Goal: Information Seeking & Learning: Find specific fact

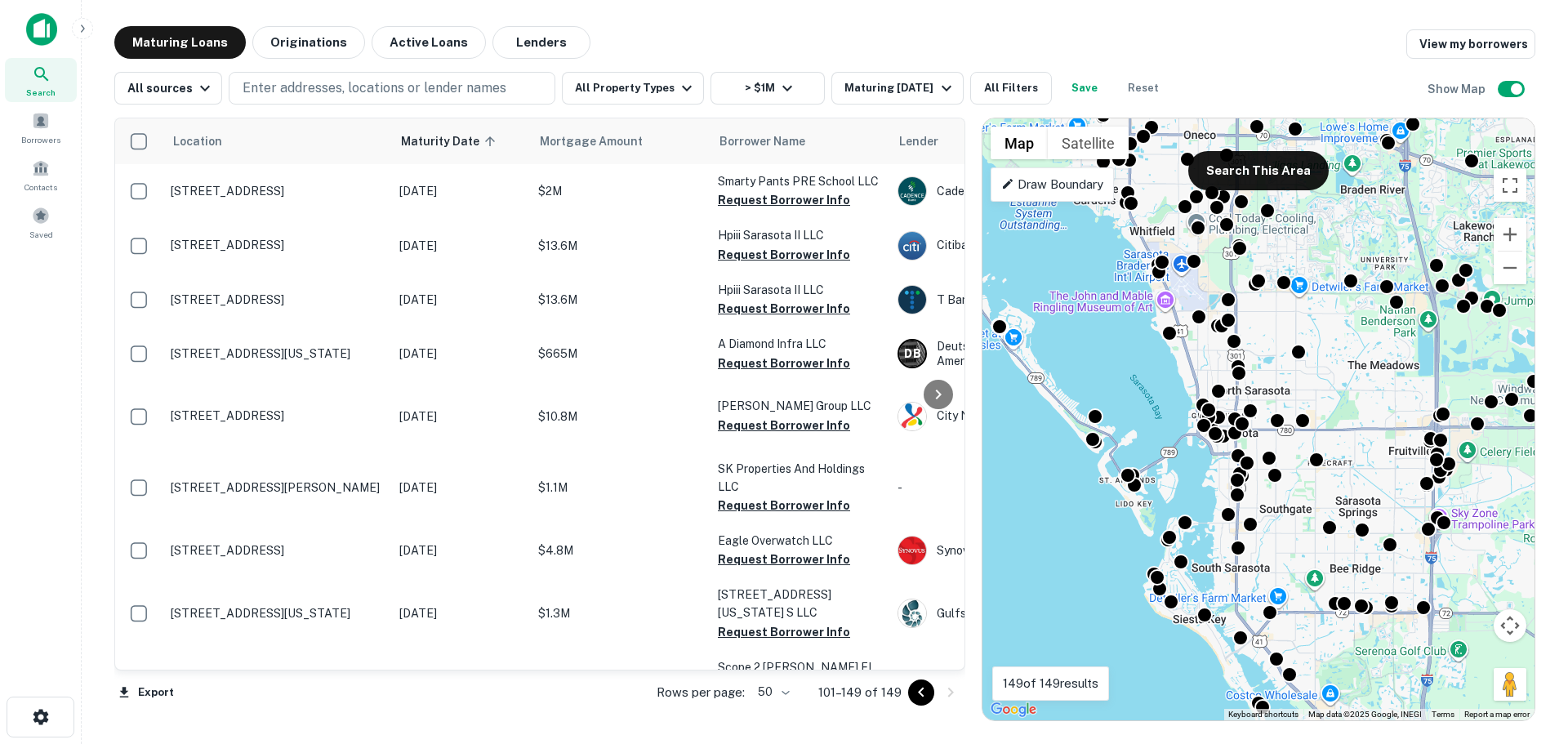
scroll to position [1878, 0]
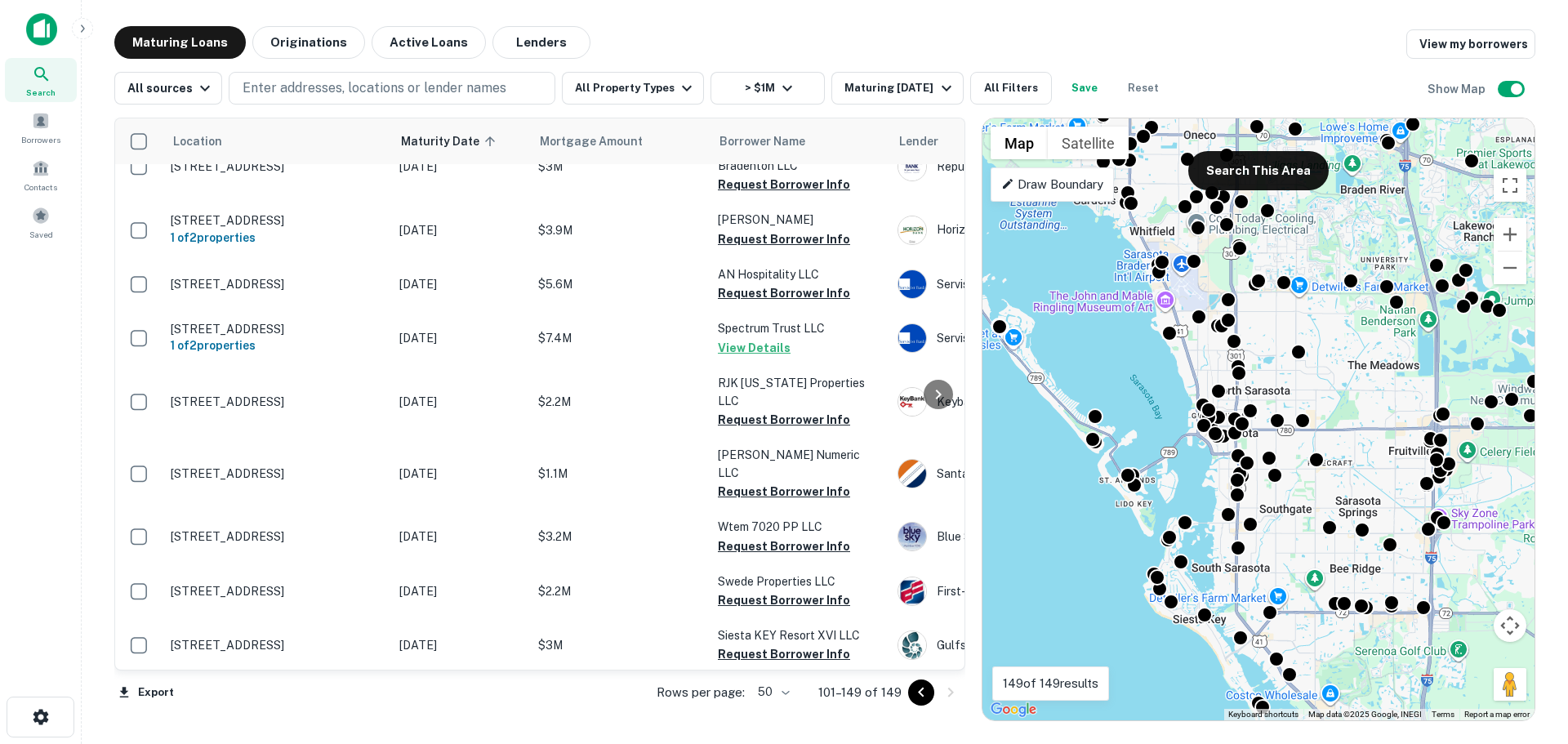
click at [38, 24] on img at bounding box center [42, 29] width 31 height 33
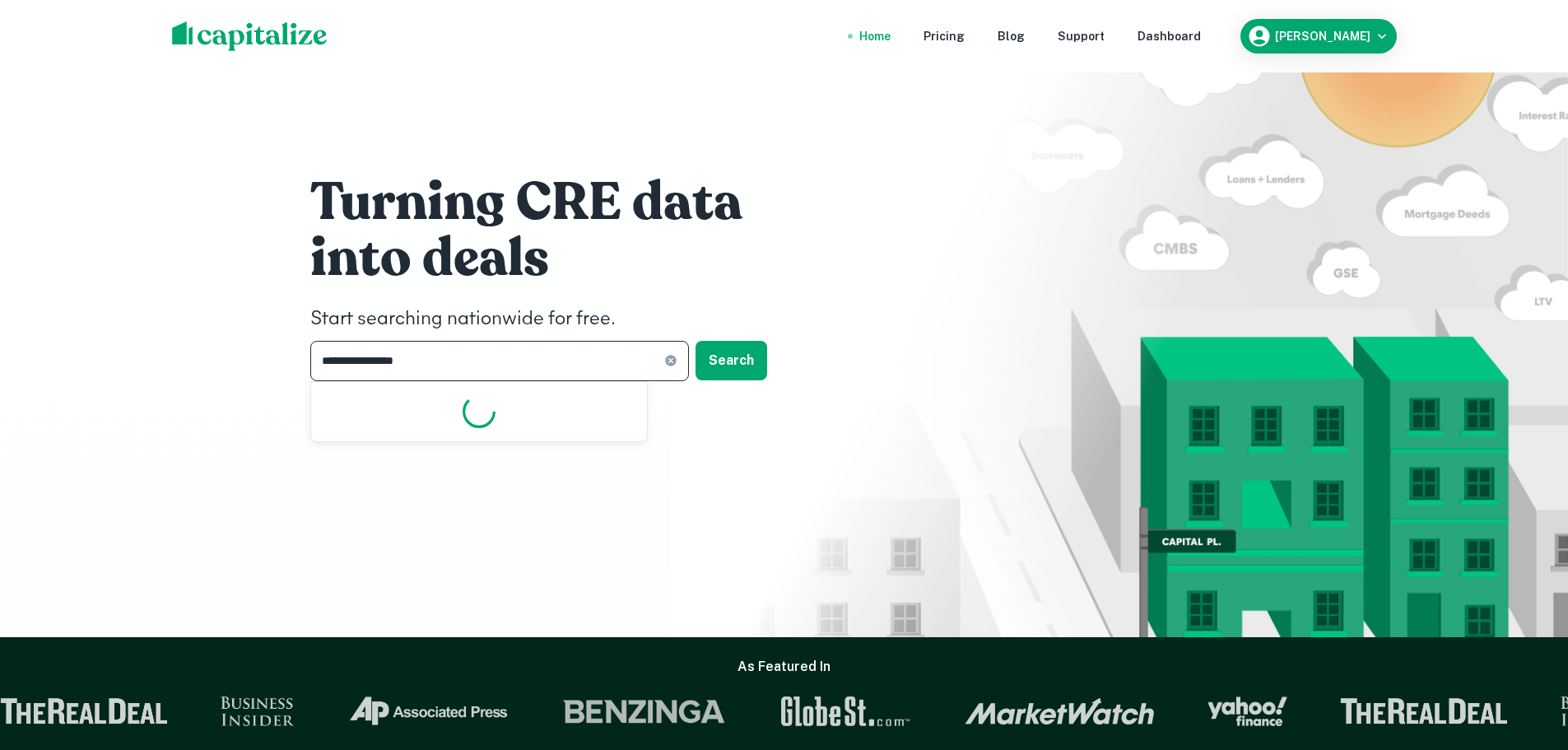
click at [491, 362] on input "**********" at bounding box center [487, 361] width 354 height 40
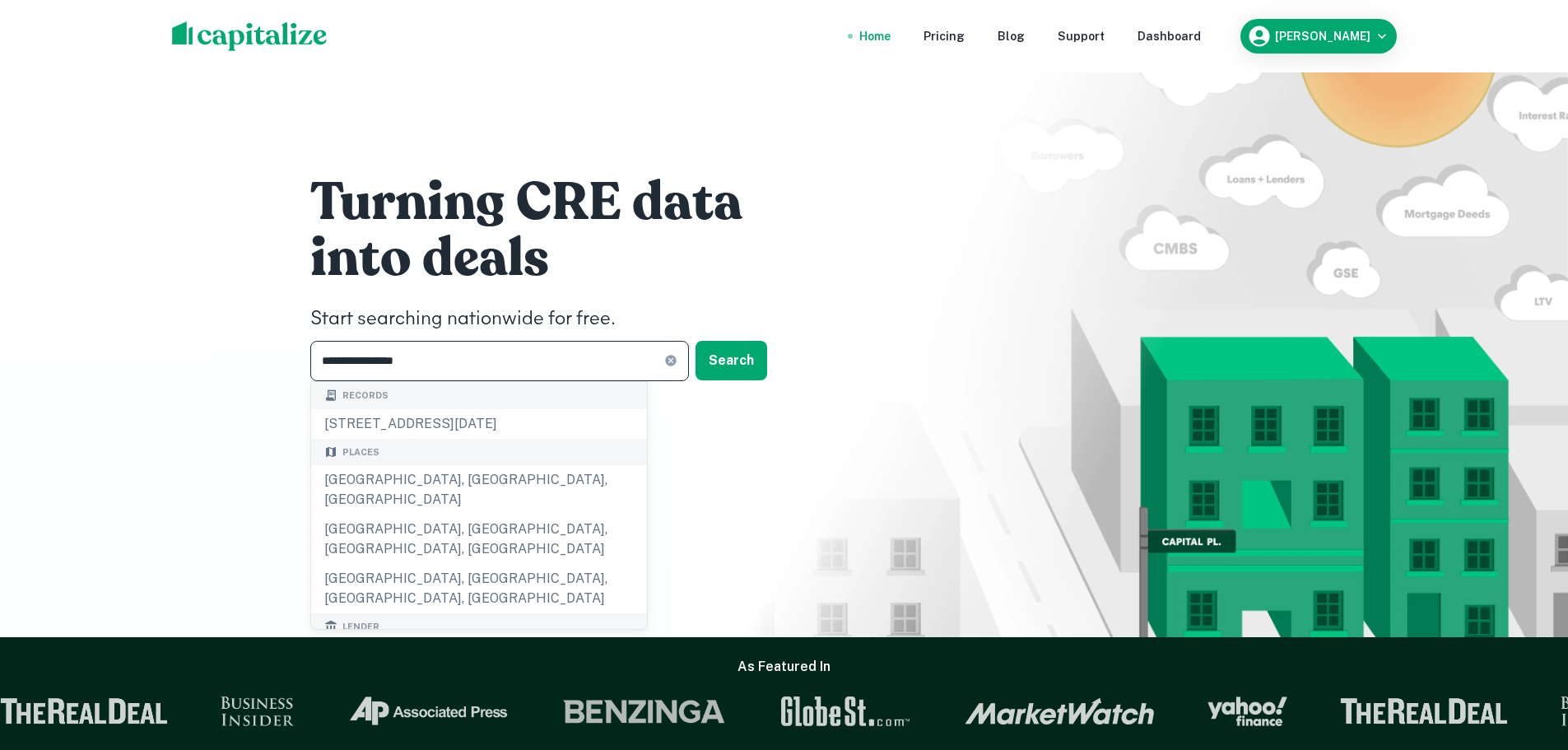
drag, startPoint x: 491, startPoint y: 362, endPoint x: 347, endPoint y: 362, distance: 144.0
click at [372, 362] on input "**********" at bounding box center [487, 361] width 354 height 40
click at [332, 363] on input "**********" at bounding box center [487, 361] width 354 height 40
drag, startPoint x: 416, startPoint y: 355, endPoint x: 241, endPoint y: 358, distance: 175.0
click at [241, 358] on div "**********" at bounding box center [784, 318] width 1568 height 637
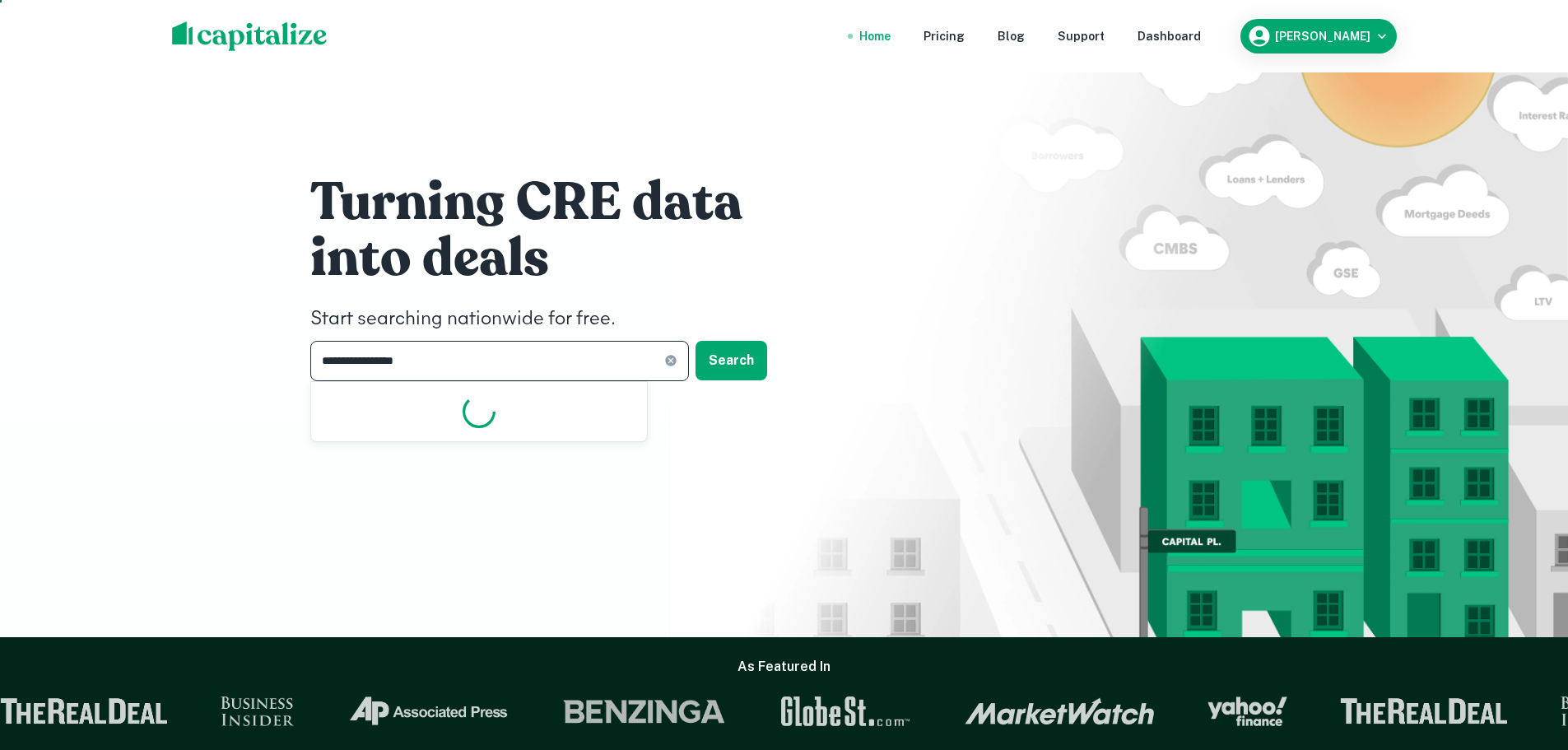
drag, startPoint x: 439, startPoint y: 359, endPoint x: 281, endPoint y: 358, distance: 158.0
click at [289, 358] on div "**********" at bounding box center [784, 318] width 1568 height 637
click at [668, 359] on icon at bounding box center [670, 361] width 10 height 10
click at [585, 362] on input "text" at bounding box center [494, 361] width 367 height 40
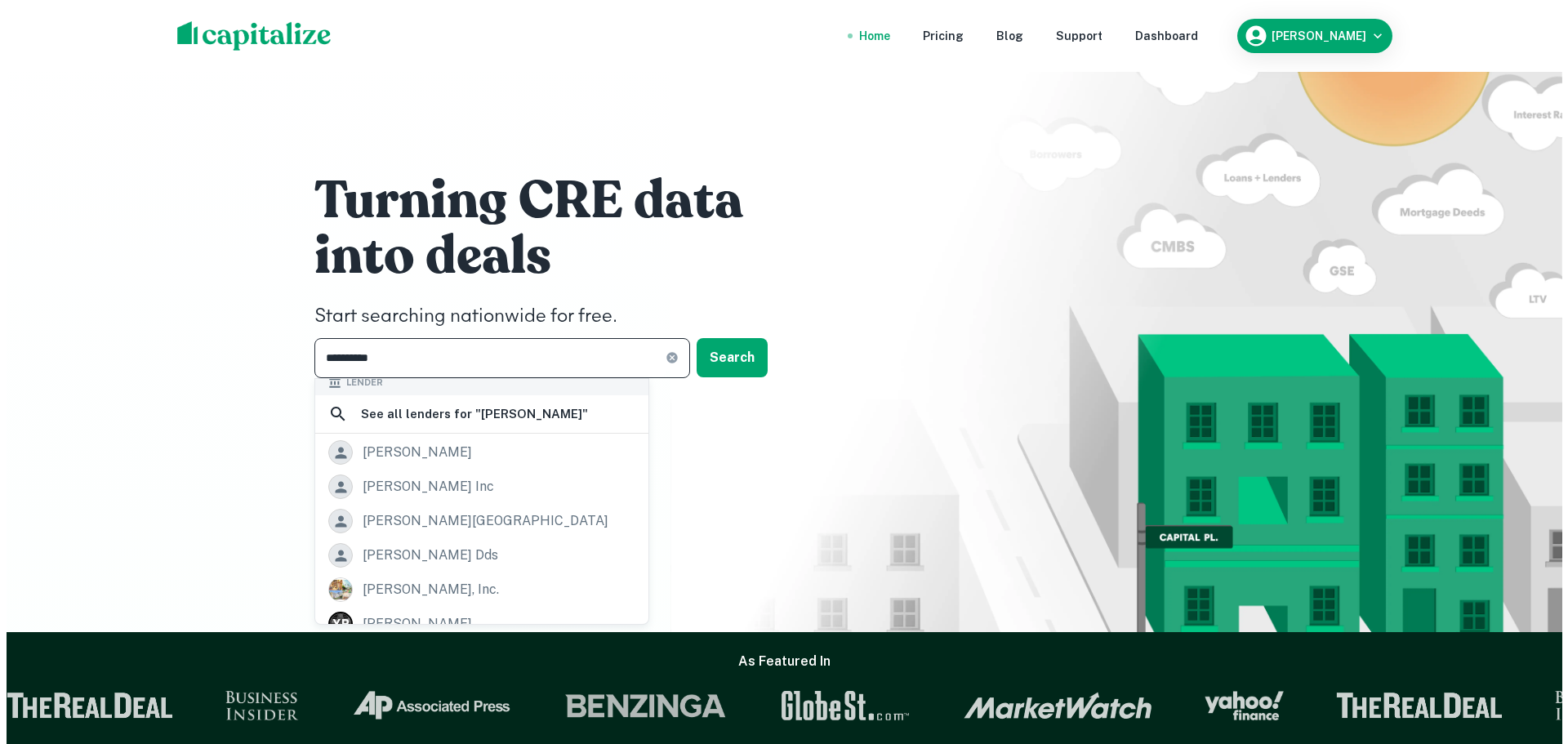
scroll to position [163, 0]
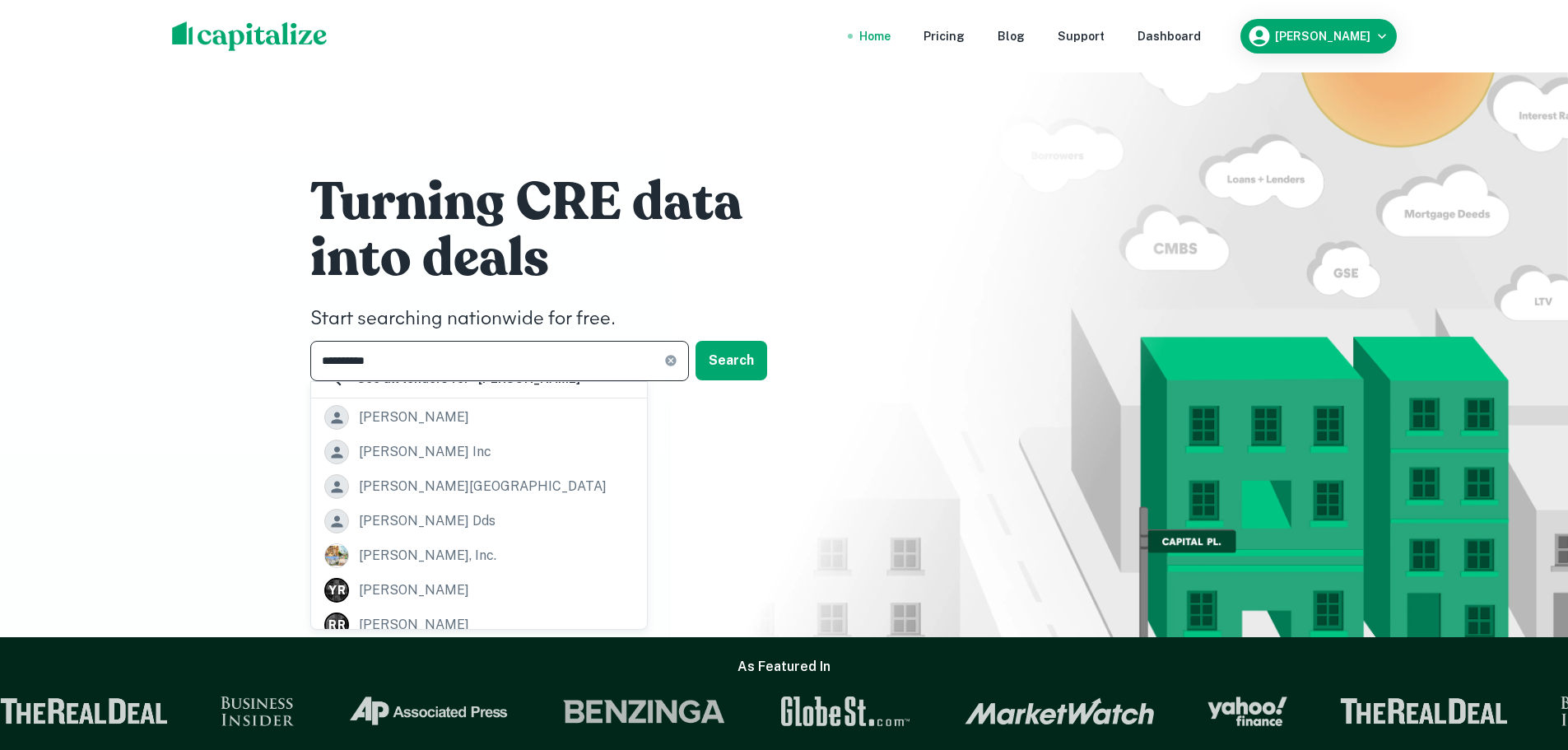
type input "**********"
click at [732, 358] on button "Search" at bounding box center [732, 360] width 72 height 39
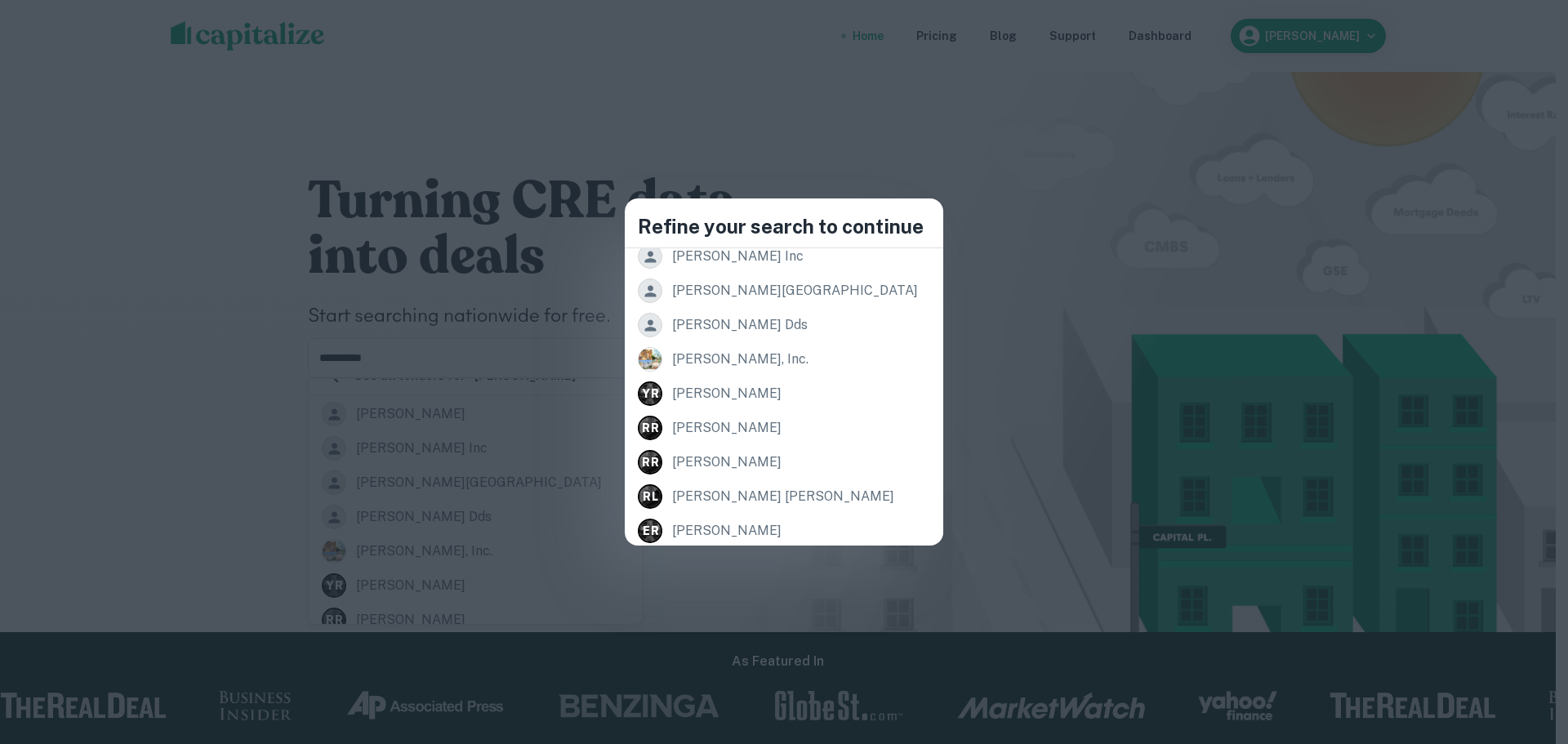
scroll to position [227, 0]
click at [1009, 233] on div "Refine your search to continue Records [STREET_ADDRESS][PERSON_NAME] [PERSON_NA…" at bounding box center [784, 372] width 1568 height 744
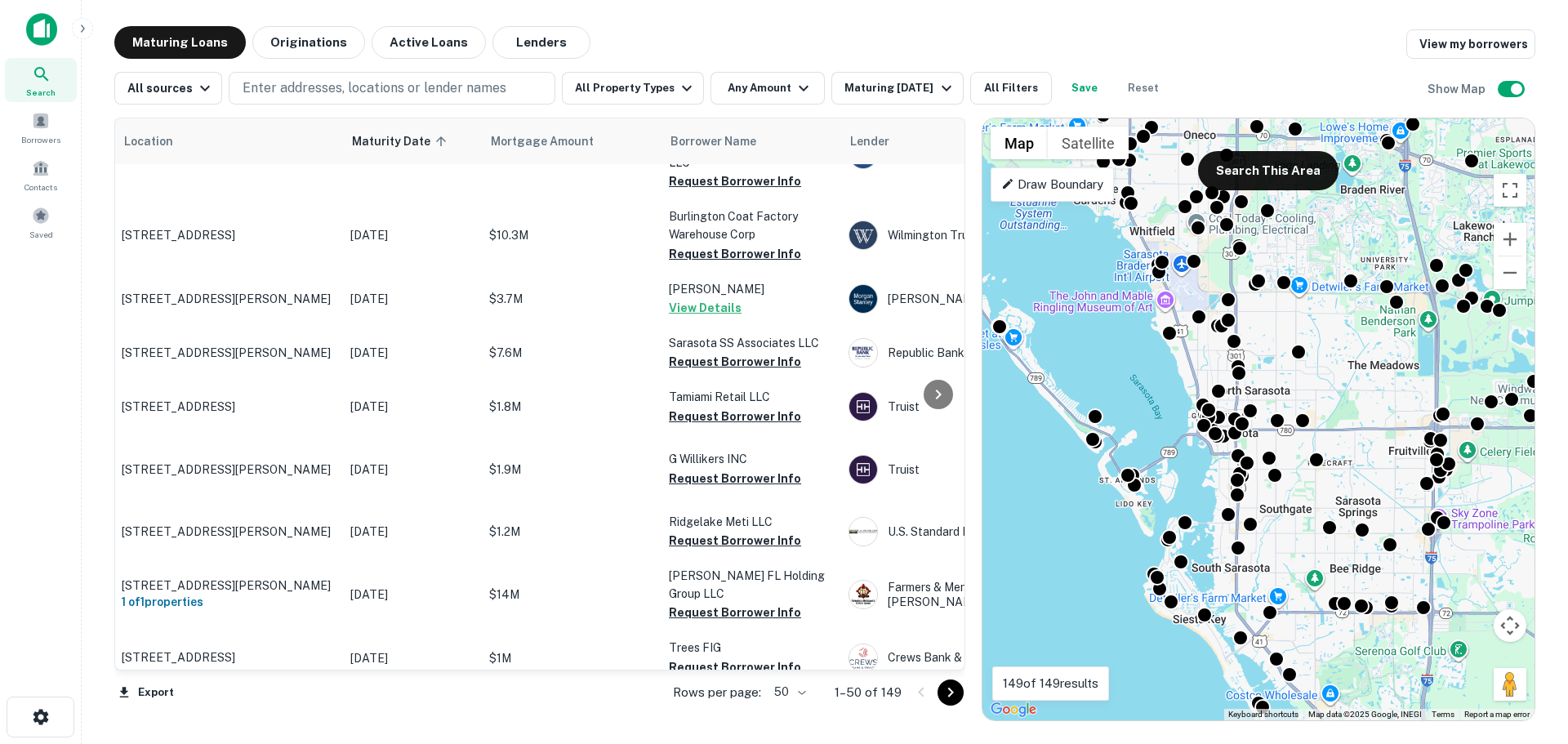
scroll to position [163, 14]
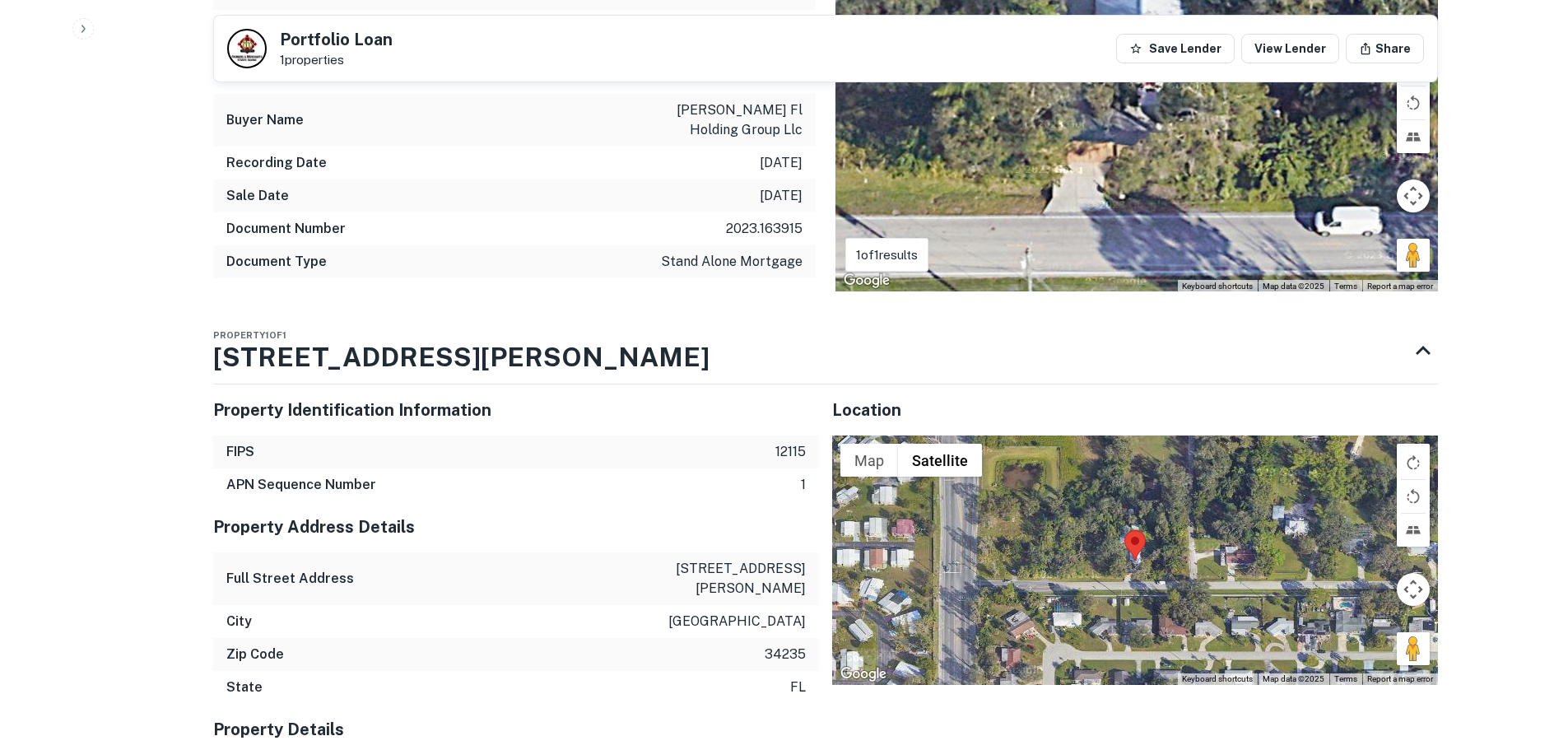
scroll to position [1070, 0]
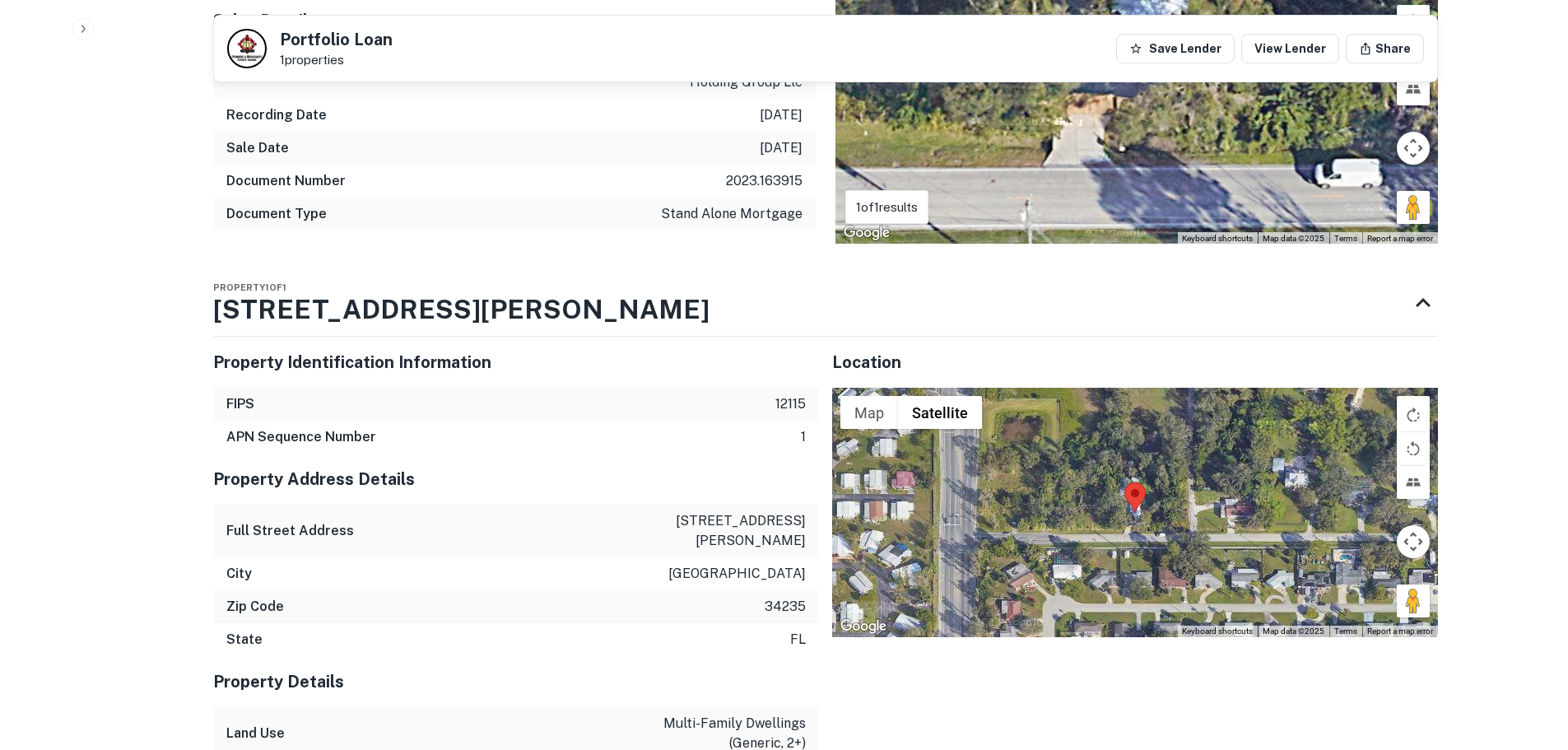
drag, startPoint x: 443, startPoint y: 311, endPoint x: 184, endPoint y: 307, distance: 259.0
drag, startPoint x: 394, startPoint y: 303, endPoint x: 257, endPoint y: 305, distance: 137.0
click at [257, 305] on div "Property 1 of 1 3231 Gocio Rd" at bounding box center [810, 302] width 1195 height 66
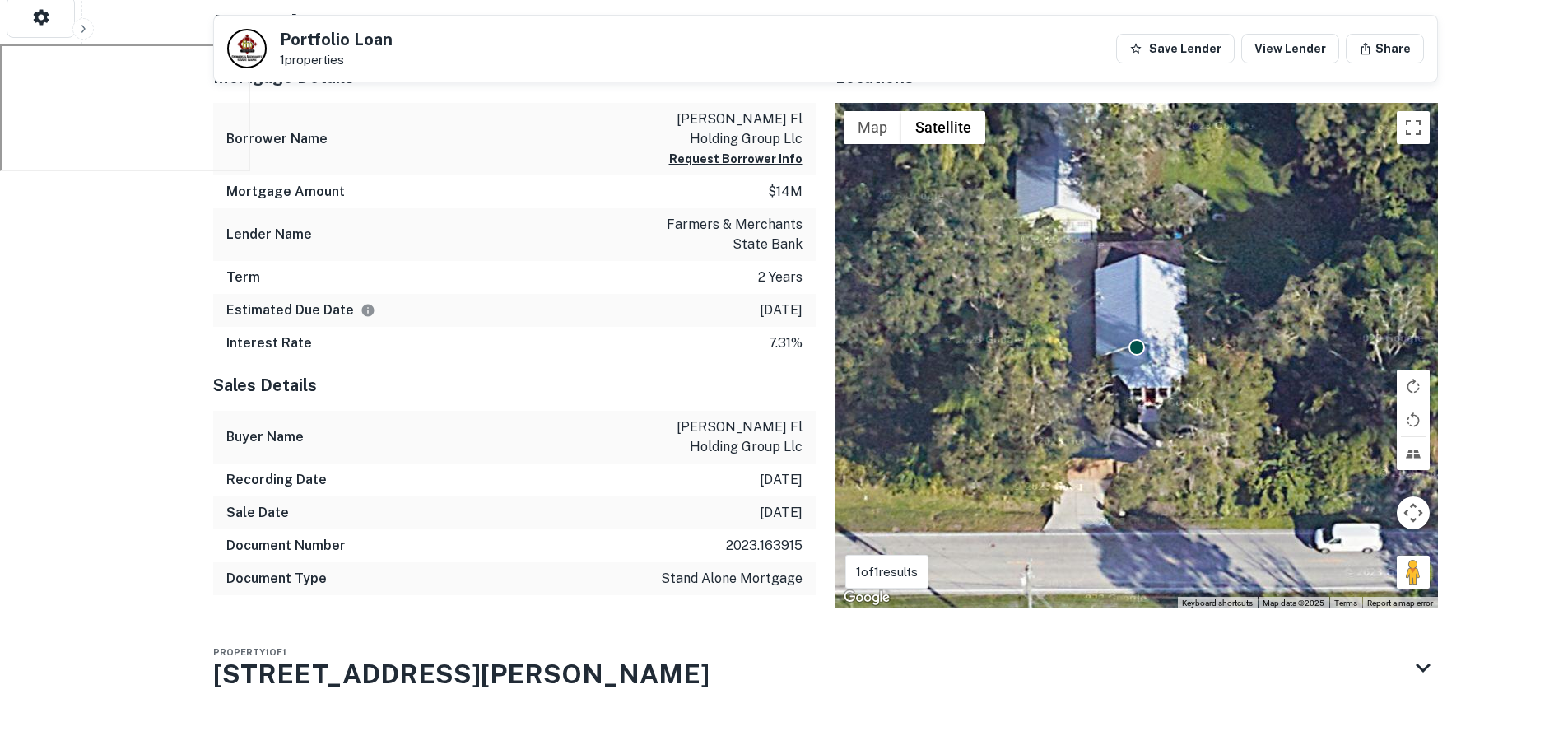
scroll to position [735, 0]
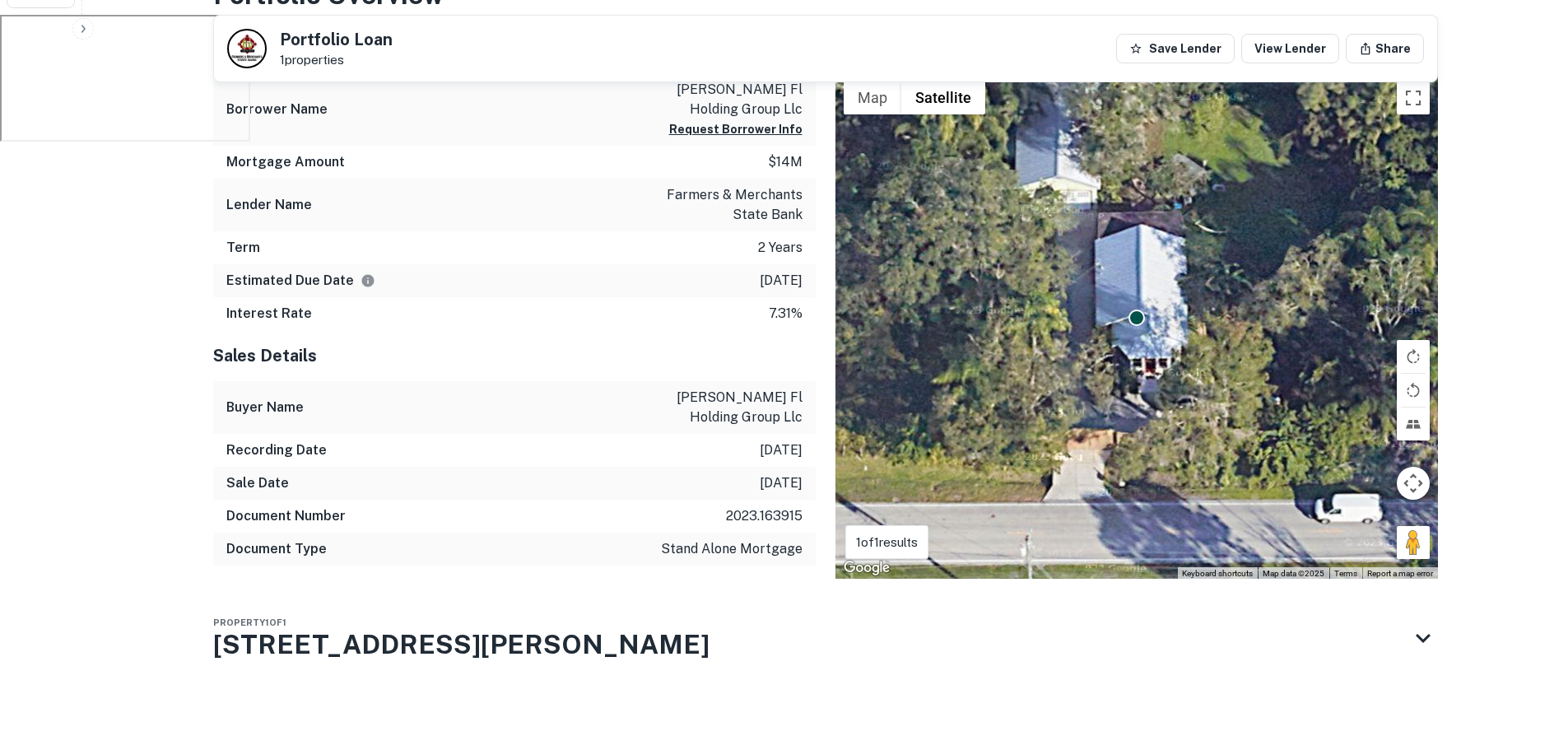
drag, startPoint x: 406, startPoint y: 650, endPoint x: 156, endPoint y: 632, distance: 250.6
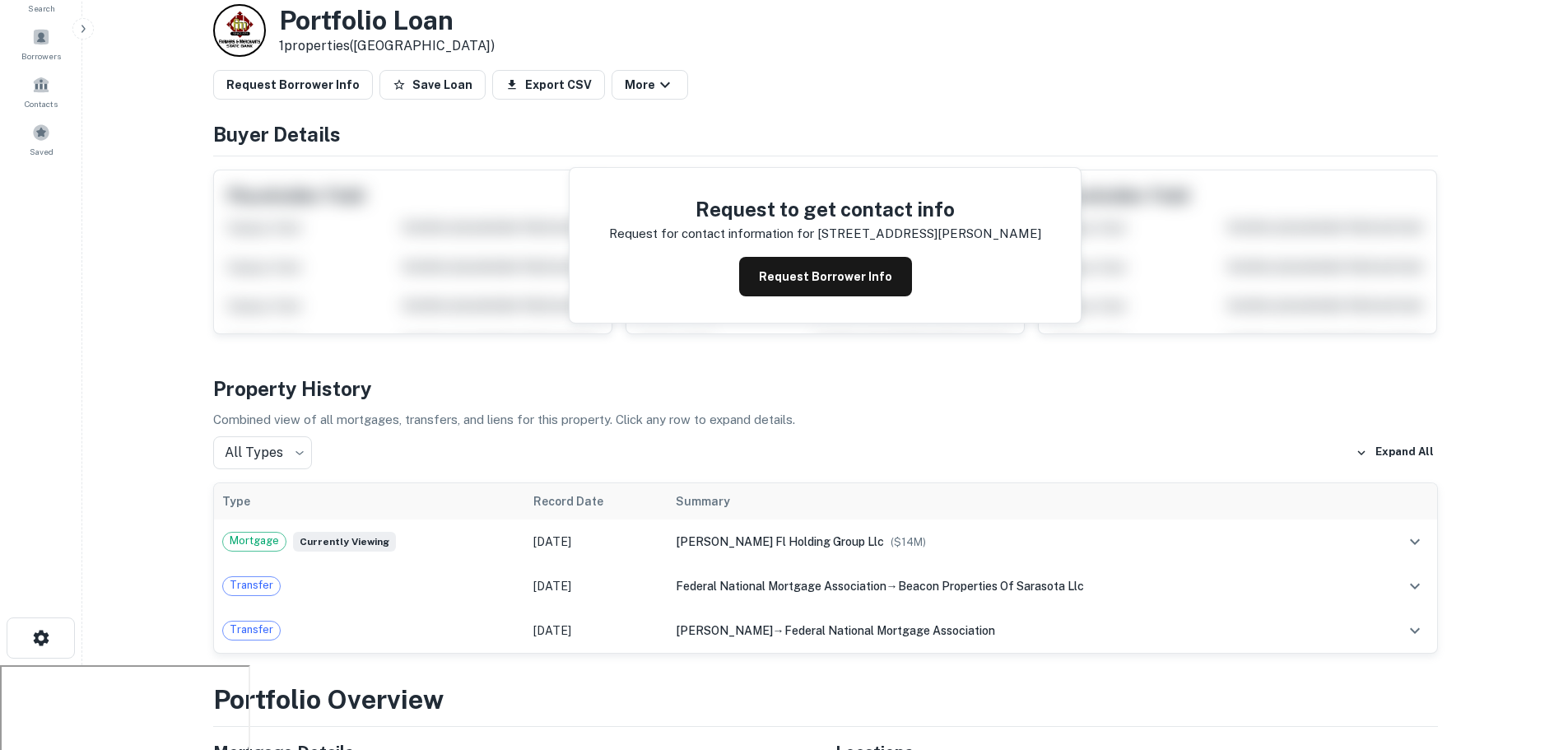
scroll to position [164, 0]
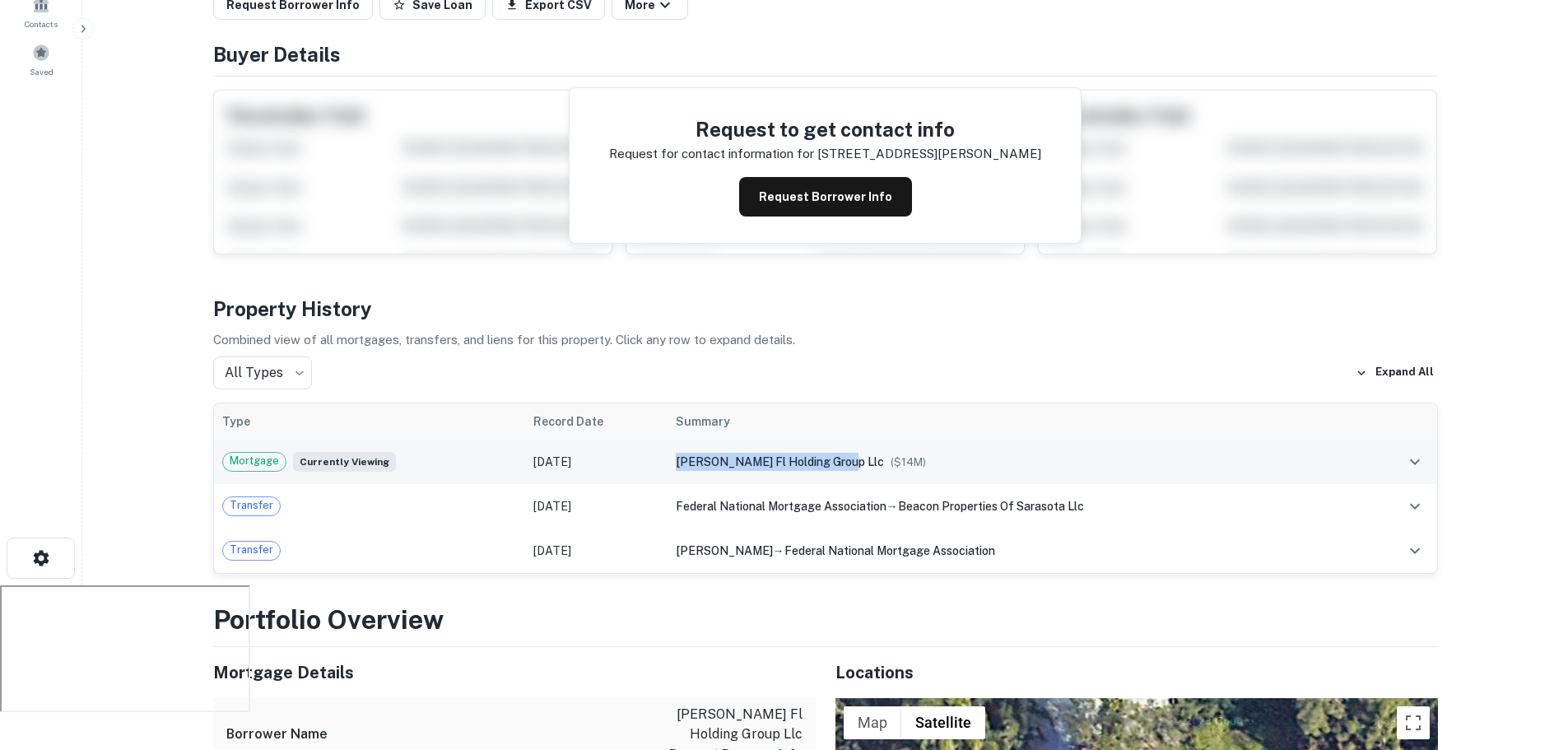
drag, startPoint x: 839, startPoint y: 462, endPoint x: 662, endPoint y: 469, distance: 177.1
click at [668, 469] on td "lockwood fl holding group llc ($ 14M )" at bounding box center [1016, 462] width 697 height 45
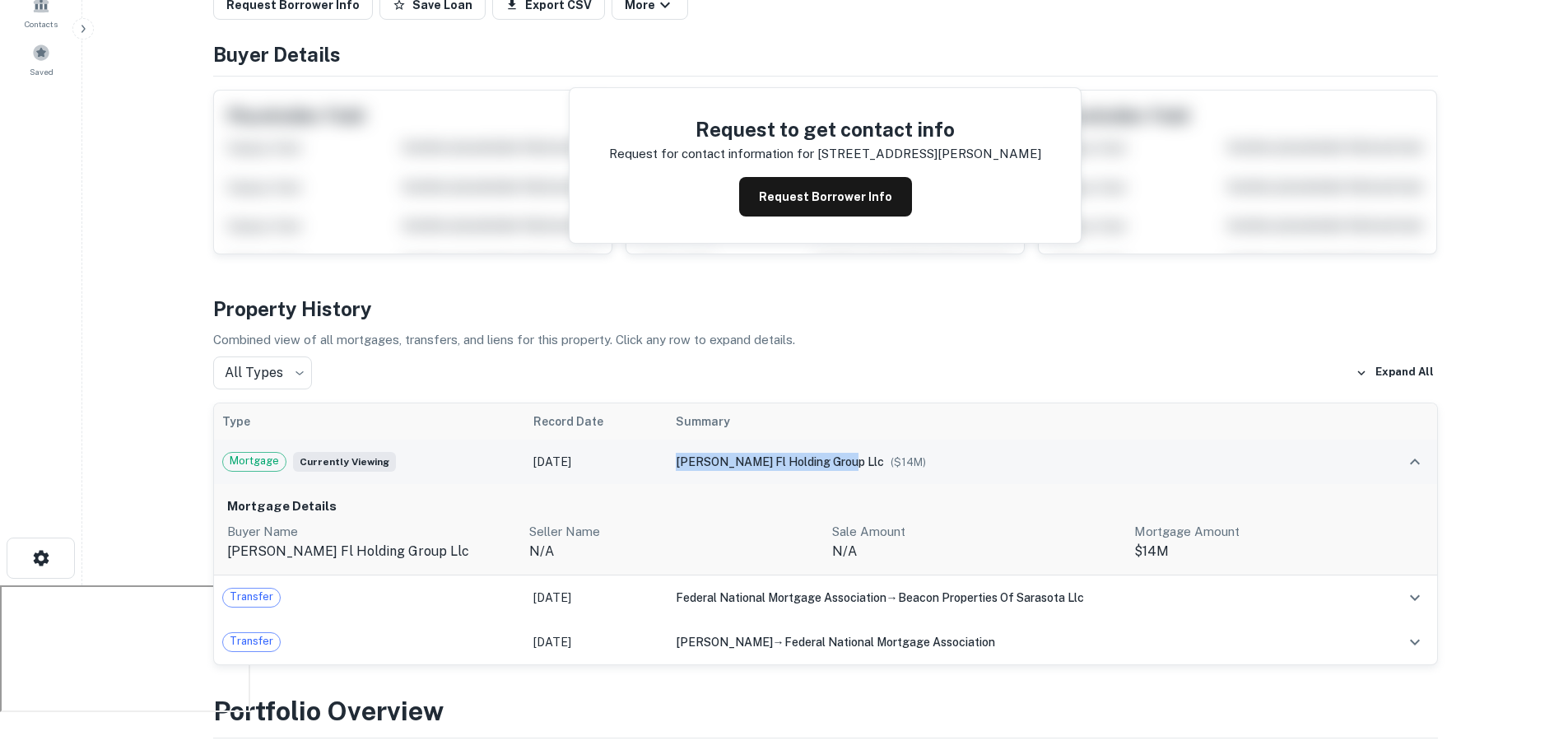
copy span "lockwood fl holding group llc"
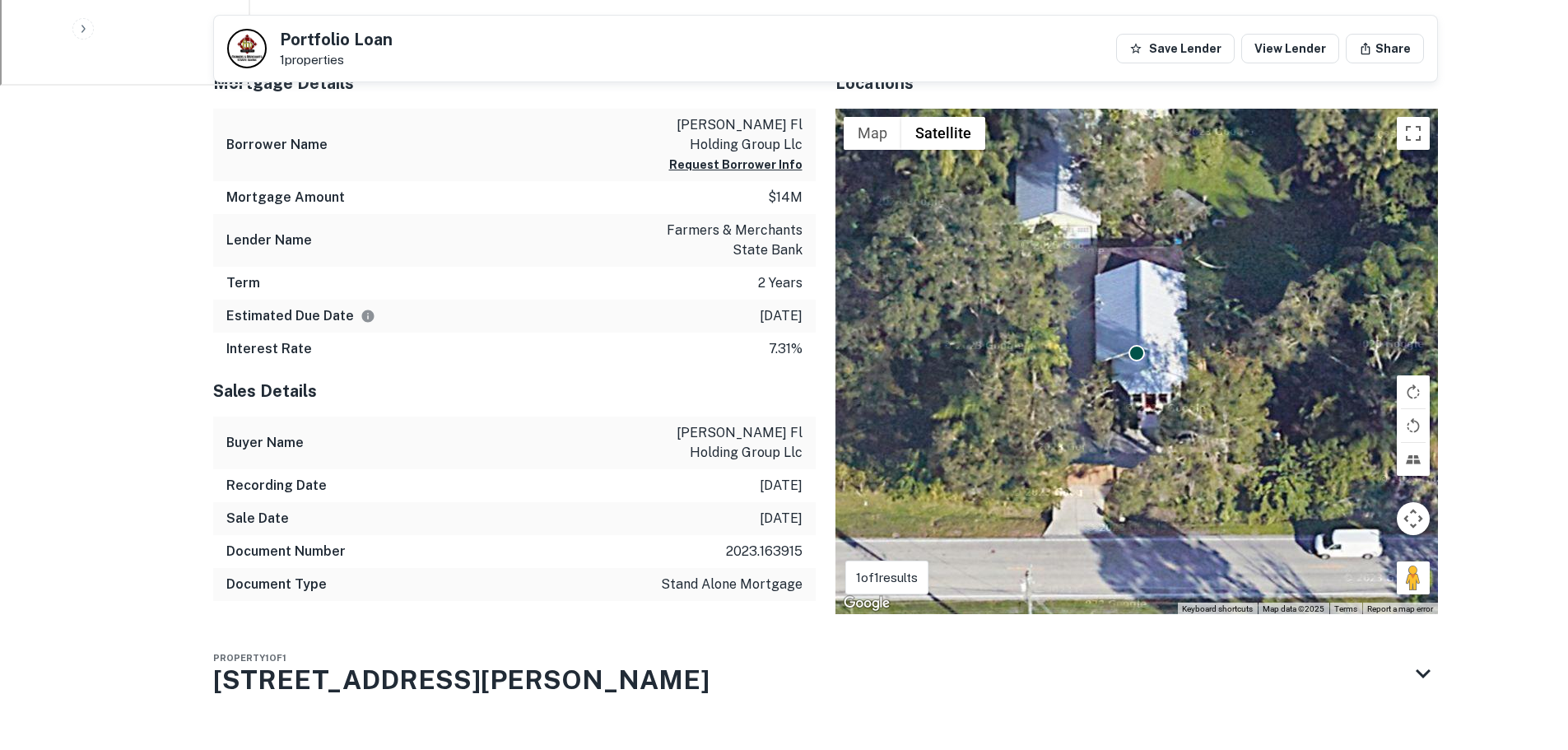
scroll to position [826, 0]
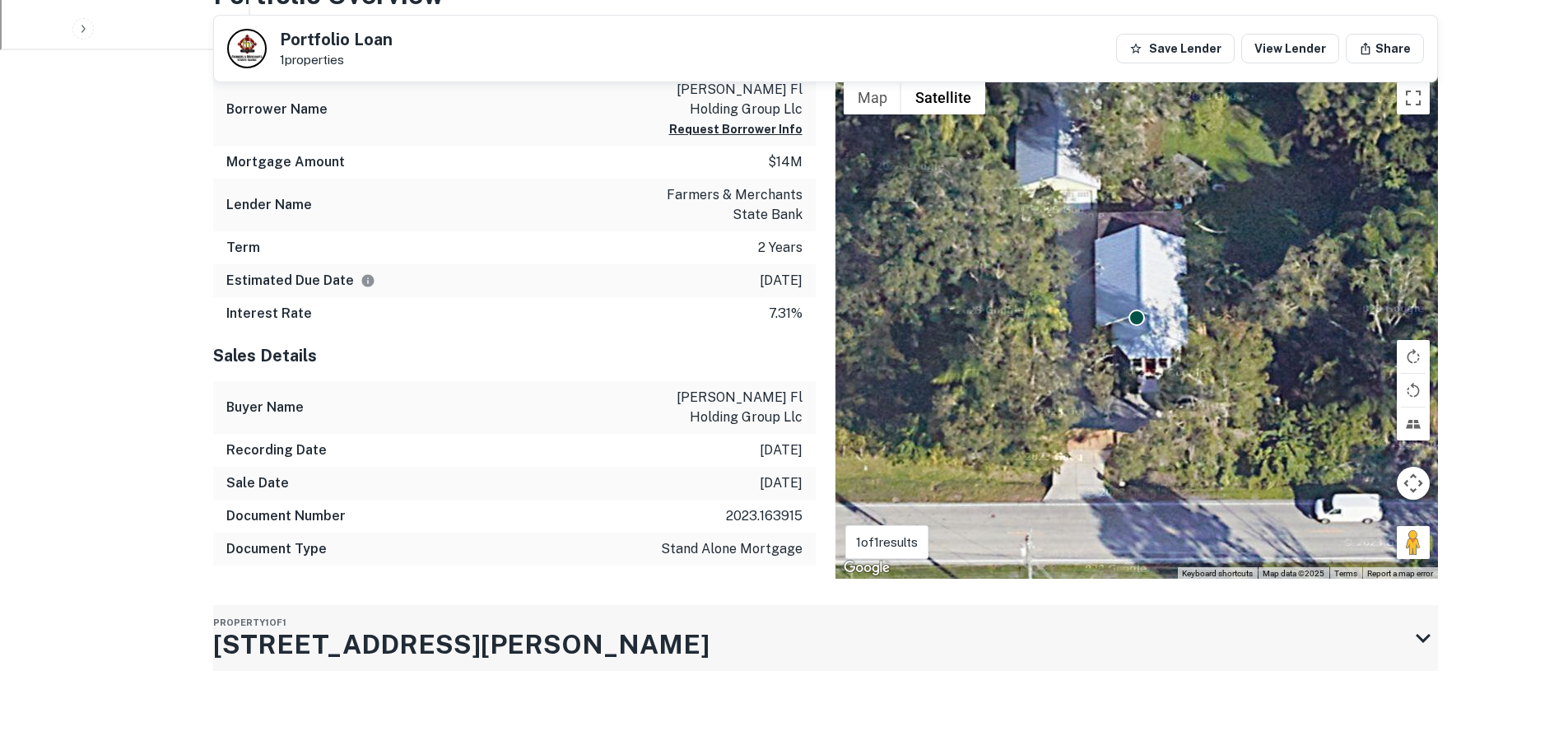
drag, startPoint x: 416, startPoint y: 642, endPoint x: 237, endPoint y: 652, distance: 179.3
click at [237, 652] on div "Property 1 of 1 3231 Gocio Rd" at bounding box center [810, 637] width 1195 height 66
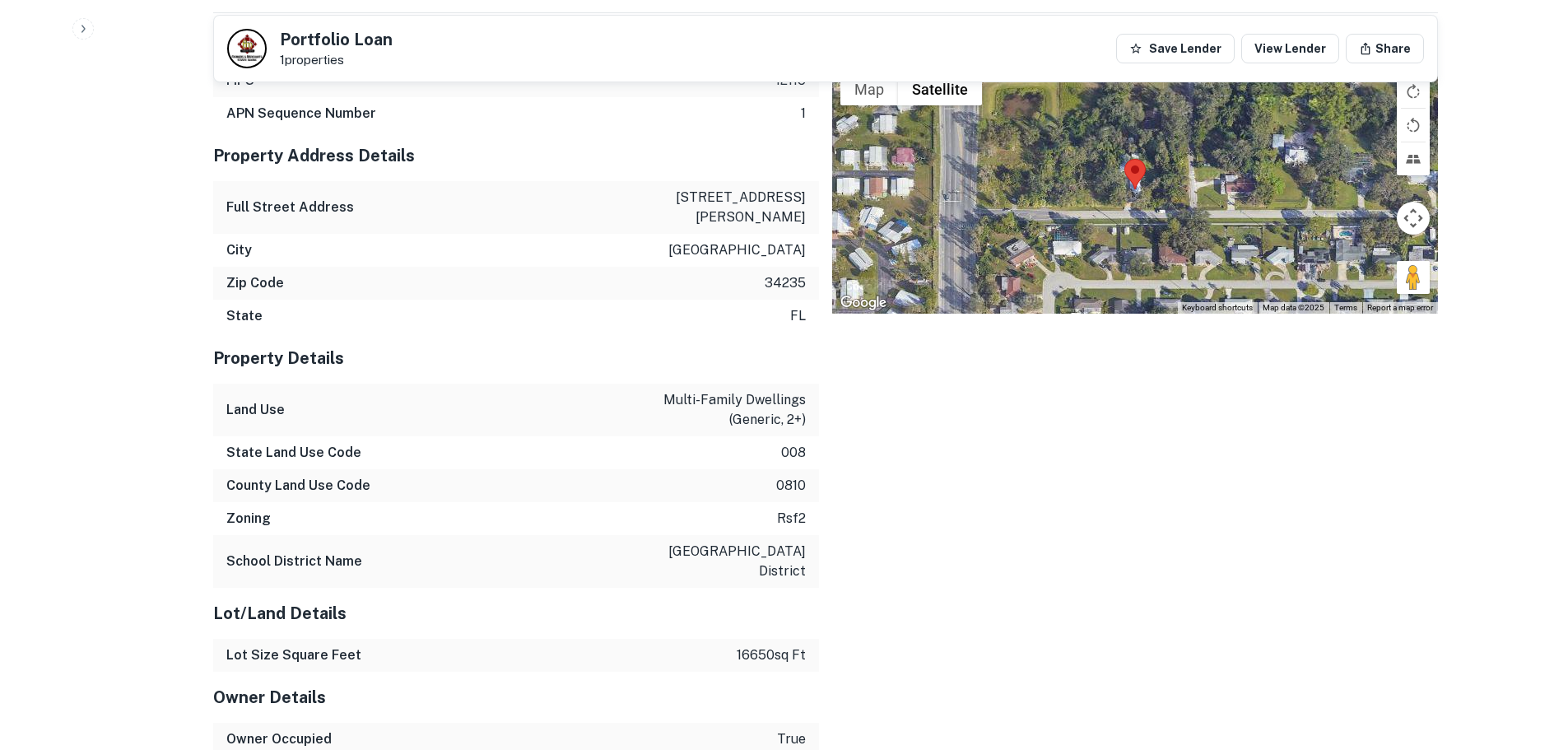
scroll to position [1238, 0]
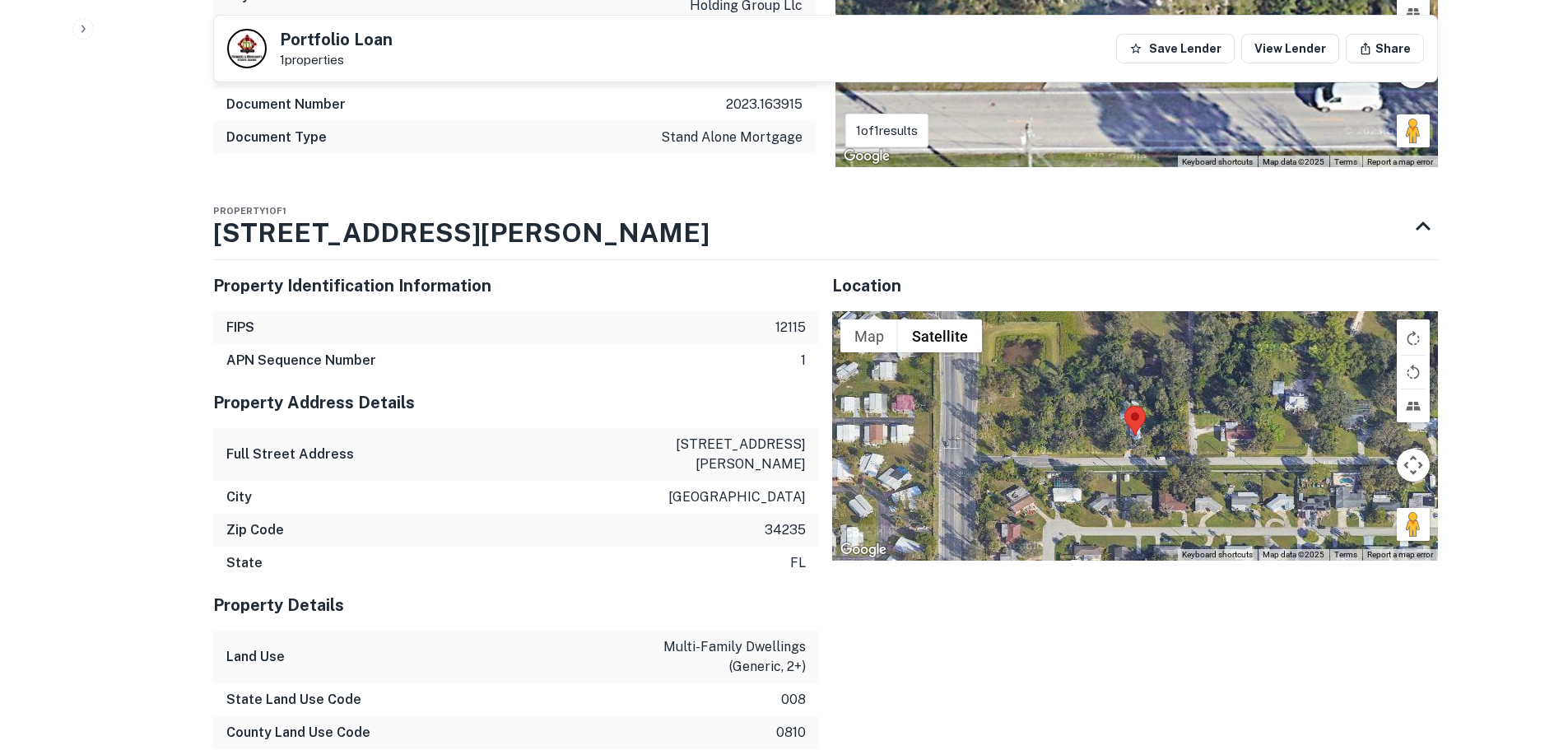
drag, startPoint x: 420, startPoint y: 233, endPoint x: 174, endPoint y: 247, distance: 246.4
click at [211, 221] on div "Back to search Portfolio Loan 1 properties Save Lender View Lender Share Buyer …" at bounding box center [825, 558] width 1264 height 3539
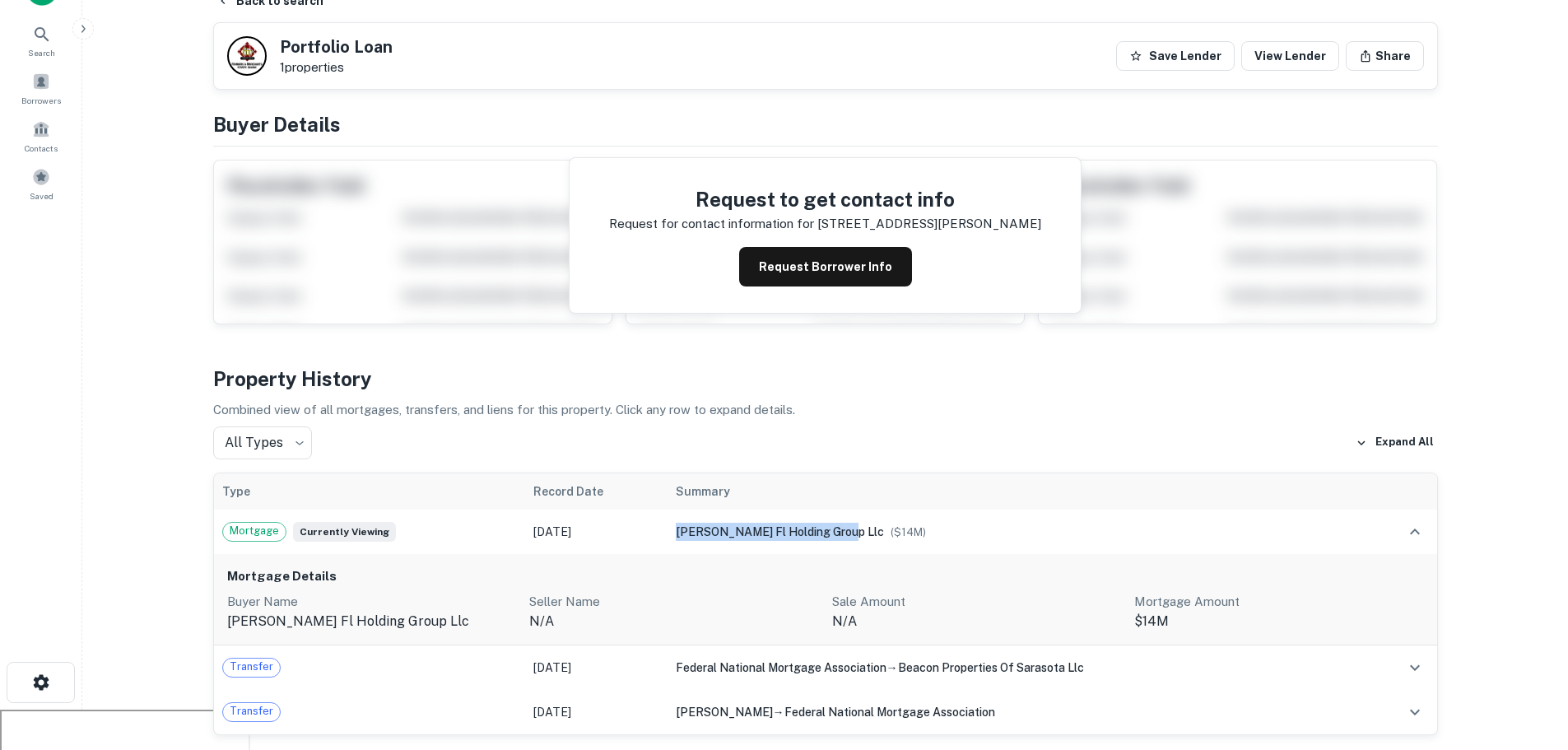
scroll to position [0, 0]
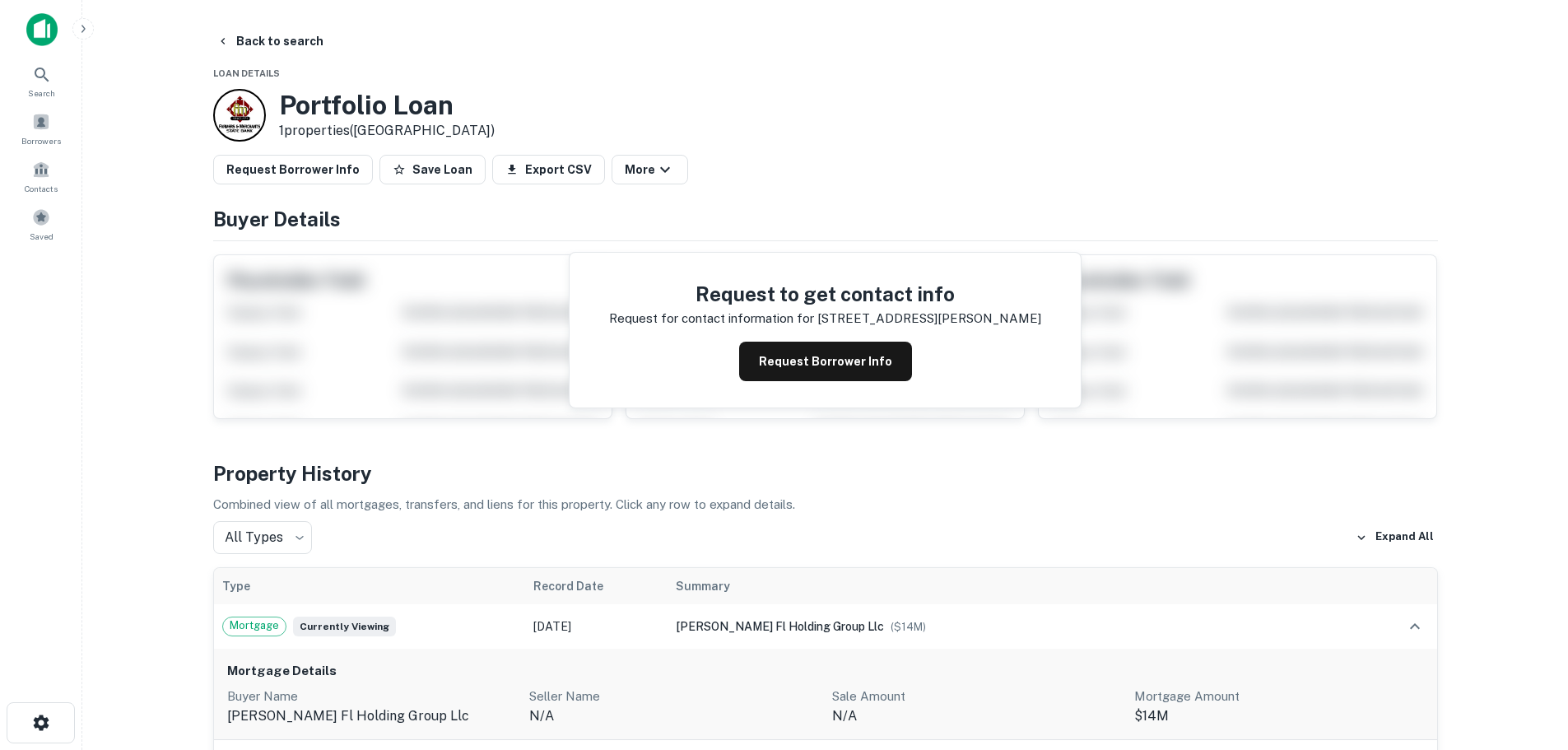
click at [342, 131] on p "1 properties (FL)" at bounding box center [386, 130] width 216 height 20
click at [829, 360] on button "Request Borrower Info" at bounding box center [826, 361] width 173 height 39
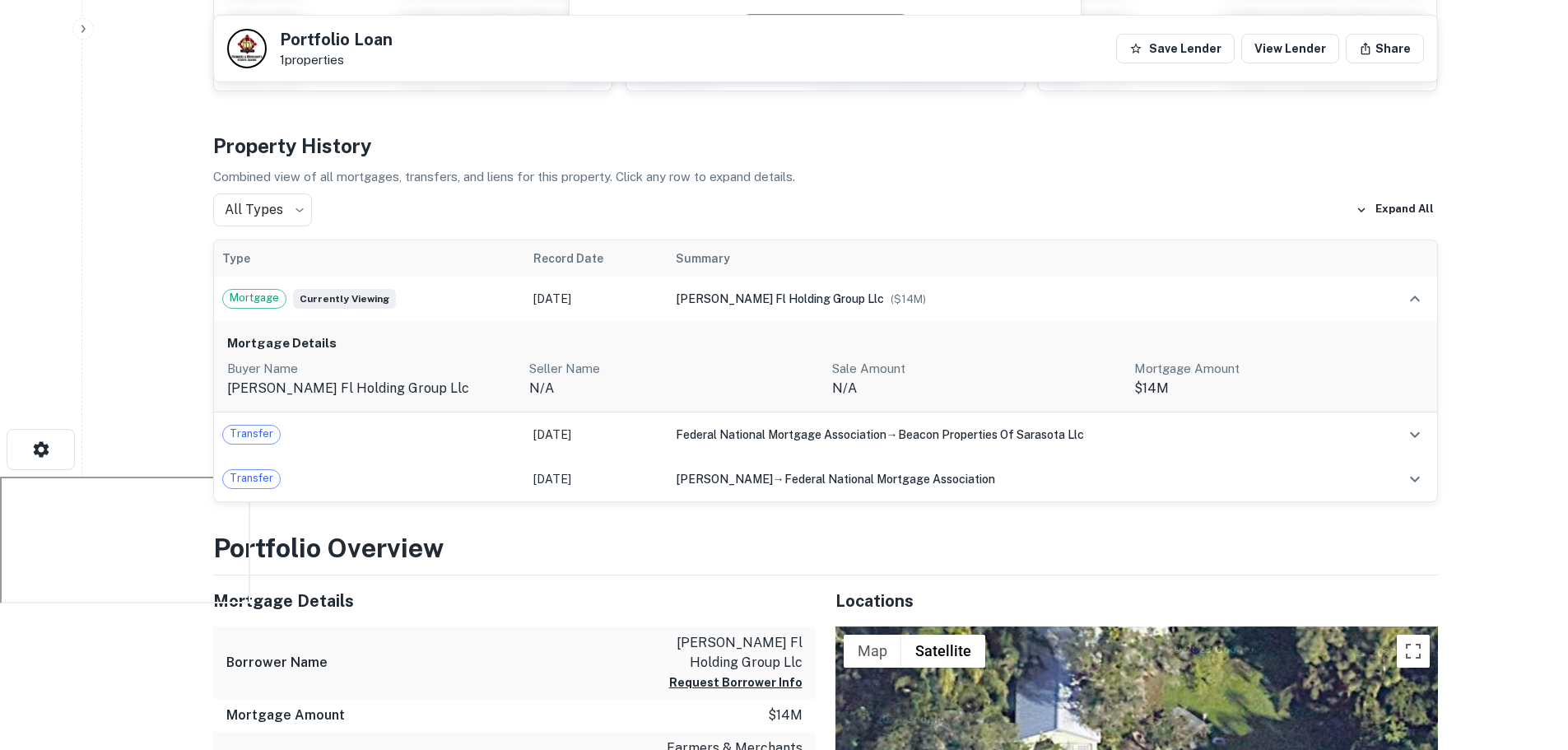
scroll to position [247, 0]
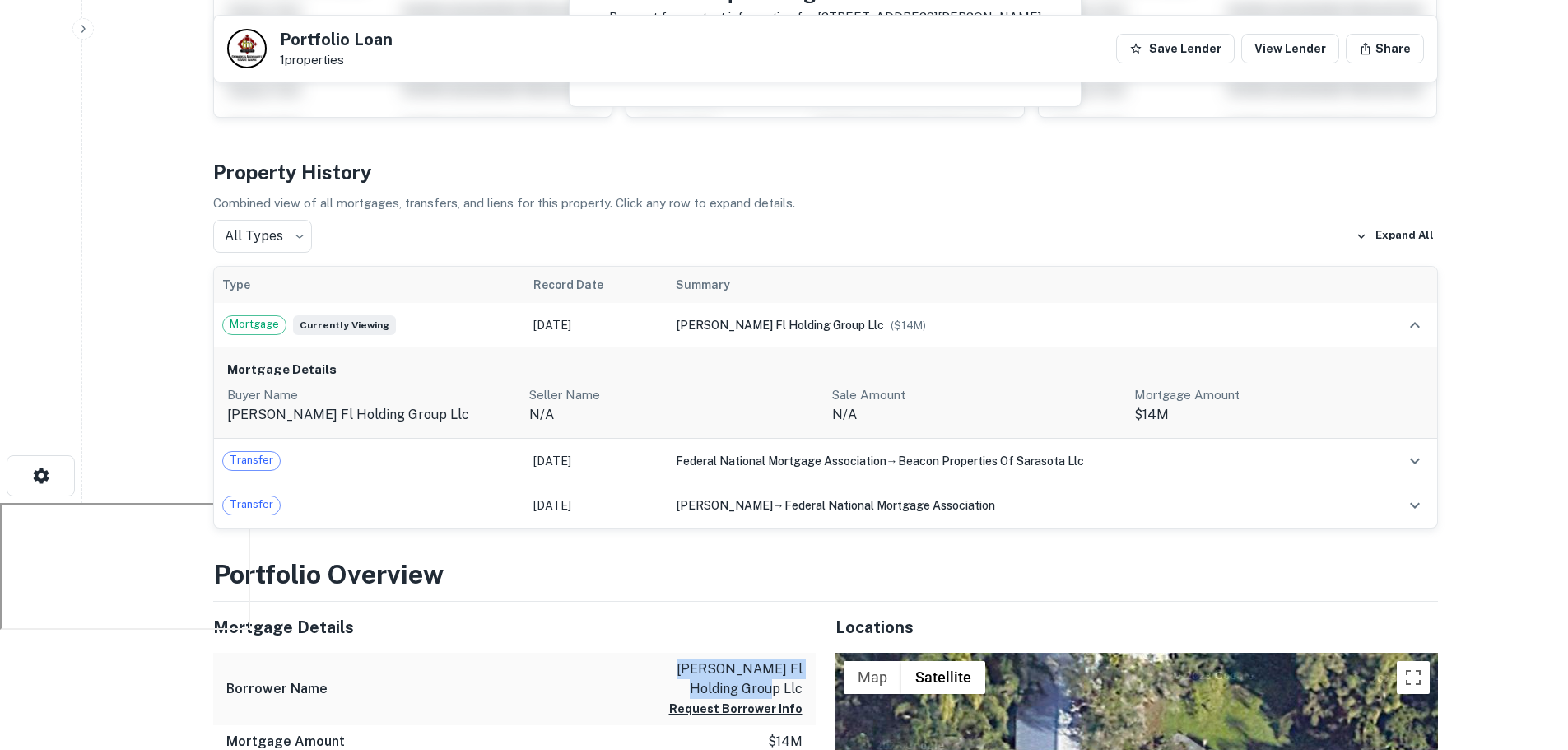
drag, startPoint x: 658, startPoint y: 659, endPoint x: 772, endPoint y: 673, distance: 114.9
click at [806, 688] on div "Borrower Name lockwood fl holding group llc Request Borrower Info" at bounding box center [514, 690] width 602 height 73
copy p "lockwood fl holding group llc"
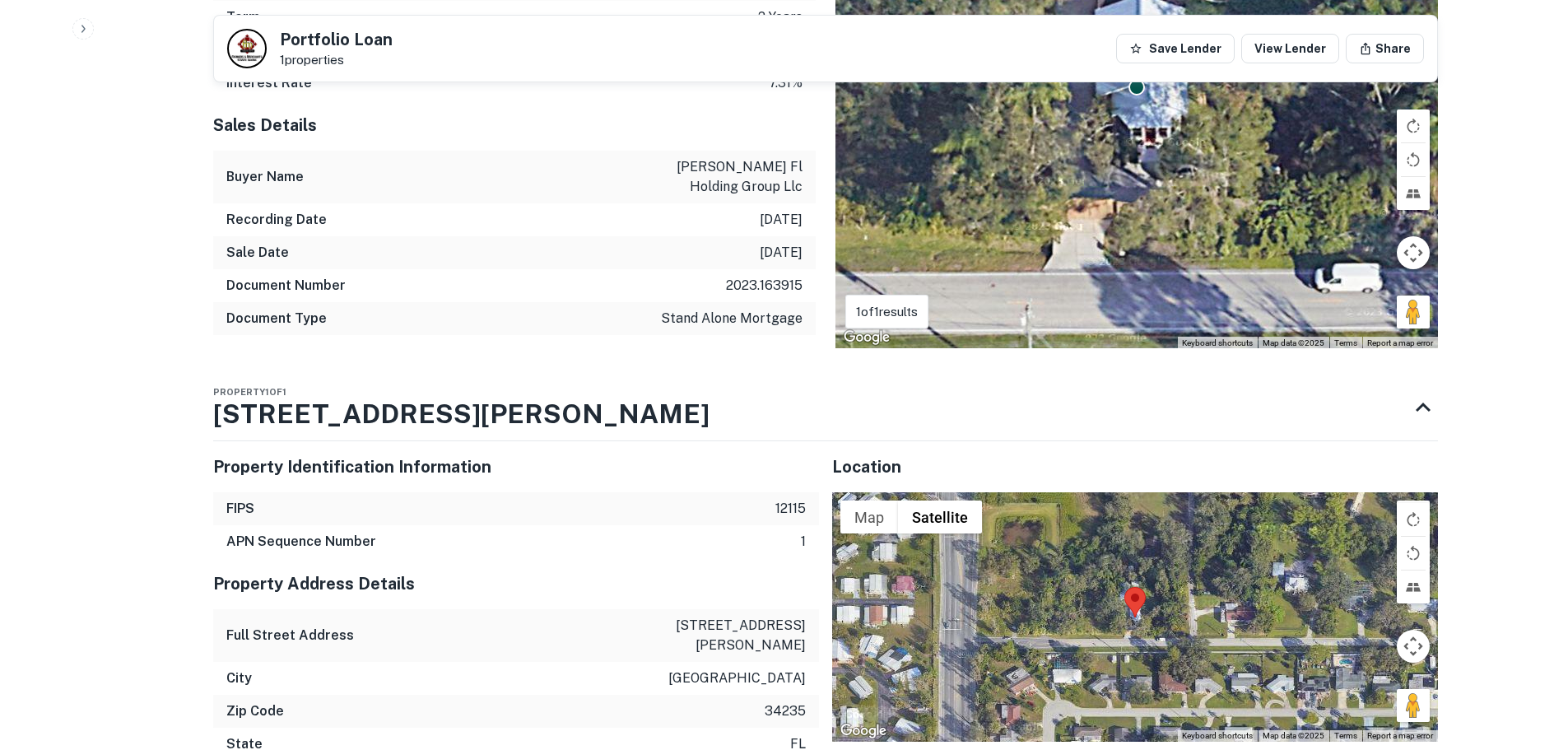
scroll to position [1070, 0]
